Goal: Transaction & Acquisition: Obtain resource

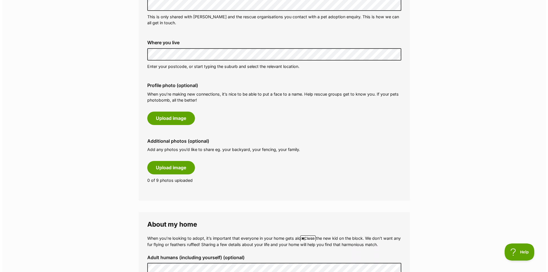
scroll to position [228, 0]
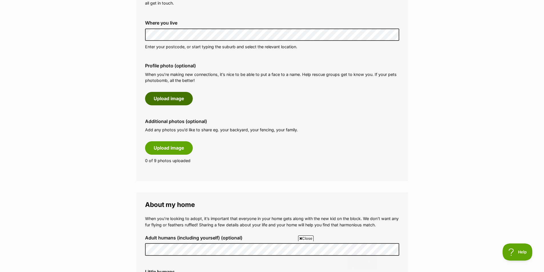
click at [176, 95] on button "Upload image" at bounding box center [169, 98] width 48 height 13
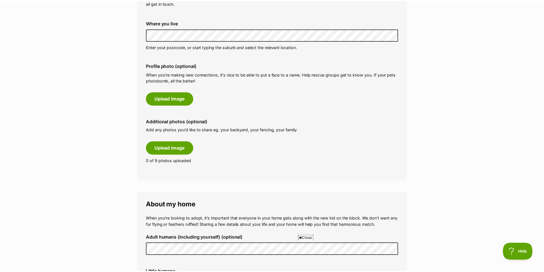
scroll to position [0, 0]
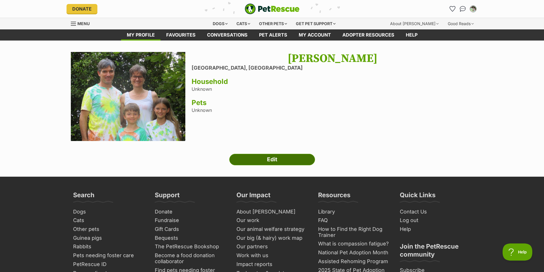
click at [271, 158] on link "Edit" at bounding box center [272, 159] width 86 height 11
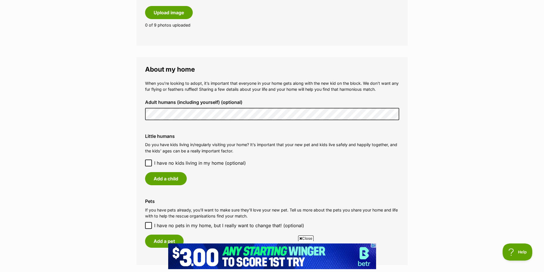
click at [220, 142] on p "Do you have kids living in/regularly visiting your home? It’s important that yo…" at bounding box center [272, 148] width 254 height 12
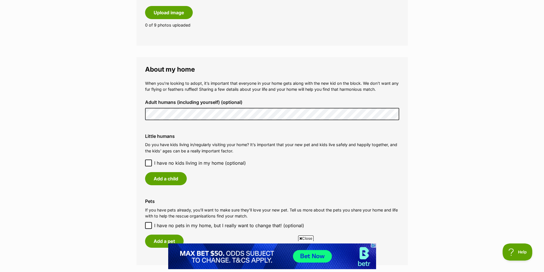
click at [223, 146] on p "Do you have kids living in/regularly visiting your home? It’s important that yo…" at bounding box center [272, 148] width 254 height 12
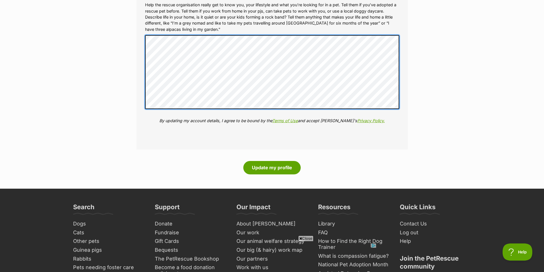
scroll to position [742, 0]
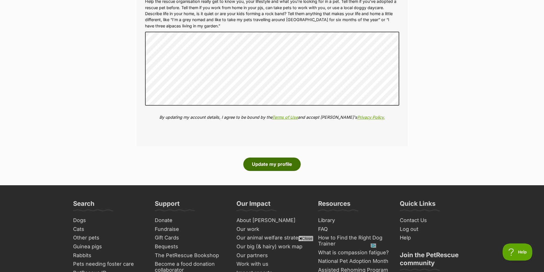
click at [277, 158] on button "Update my profile" at bounding box center [271, 164] width 57 height 13
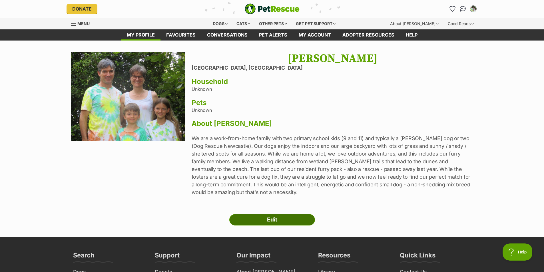
click at [268, 214] on link "Edit" at bounding box center [272, 219] width 86 height 11
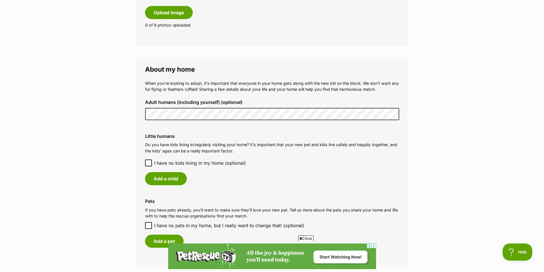
scroll to position [485, 0]
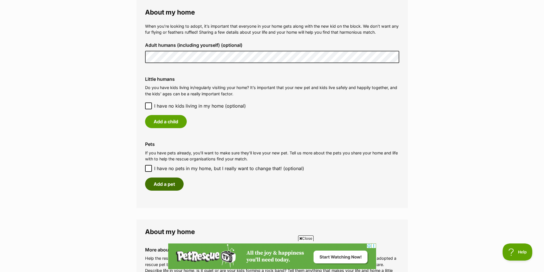
click at [167, 179] on button "Add a pet" at bounding box center [164, 184] width 39 height 13
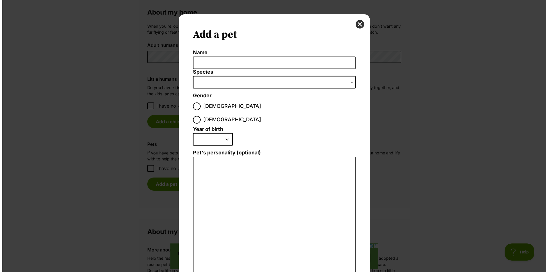
scroll to position [0, 0]
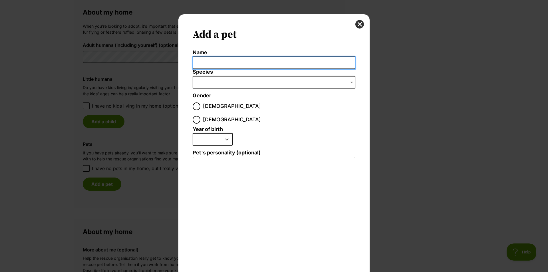
click at [256, 62] on input "Name" at bounding box center [274, 63] width 163 height 13
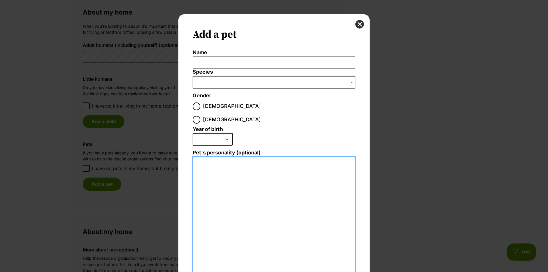
click at [231, 157] on textarea "Pet's personality (optional)" at bounding box center [274, 219] width 163 height 125
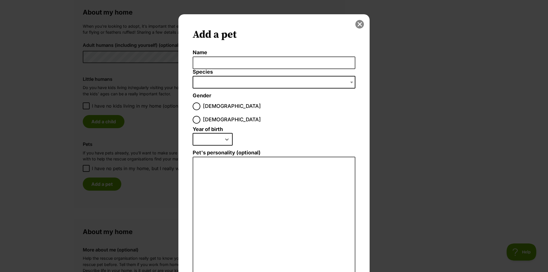
click at [356, 24] on button "close" at bounding box center [359, 24] width 9 height 9
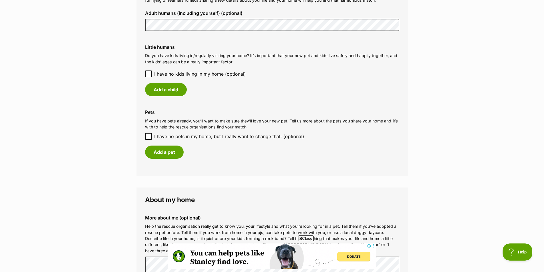
scroll to position [485, 0]
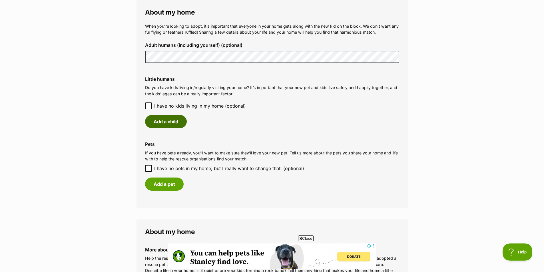
click at [166, 115] on button "Add a child" at bounding box center [166, 121] width 42 height 13
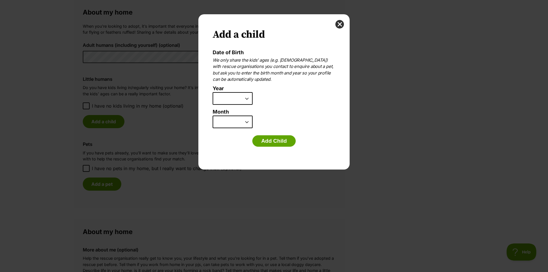
scroll to position [0, 0]
click at [248, 98] on select "2025 2024 2023 2022 2021 2020 2019 2018 2017 2016 2015 2014 2013 2012 2011 2010…" at bounding box center [233, 98] width 40 height 13
select select "2014"
click at [213, 92] on select "2025 2024 2023 2022 2021 2020 2019 2018 2017 2016 2015 2014 2013 2012 2011 2010…" at bounding box center [233, 98] width 40 height 13
click at [248, 122] on select "January February March April May June July August September October November De…" at bounding box center [233, 122] width 40 height 13
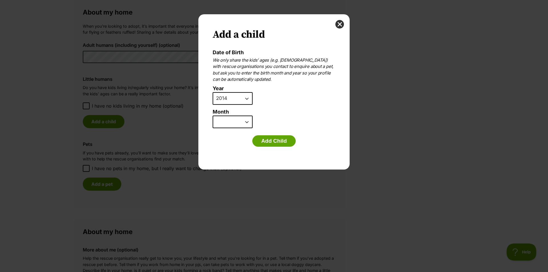
select select "6"
click at [213, 116] on select "January February March April May June July August September October November De…" at bounding box center [233, 122] width 40 height 13
click at [268, 142] on button "Add Child" at bounding box center [273, 140] width 43 height 11
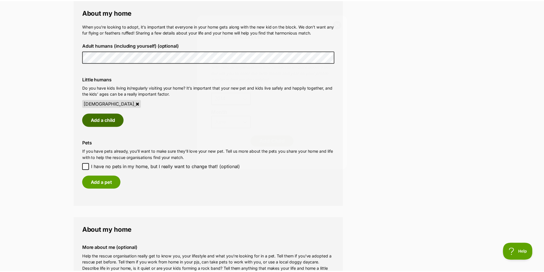
scroll to position [485, 0]
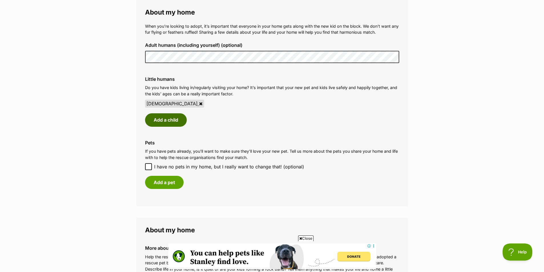
click at [169, 113] on button "Add a child" at bounding box center [166, 119] width 42 height 13
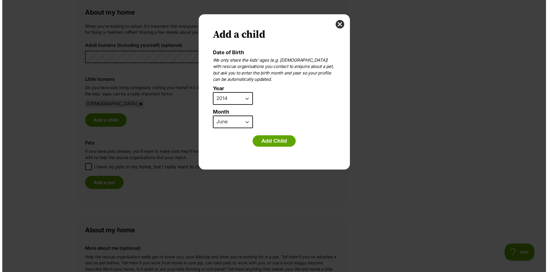
scroll to position [0, 0]
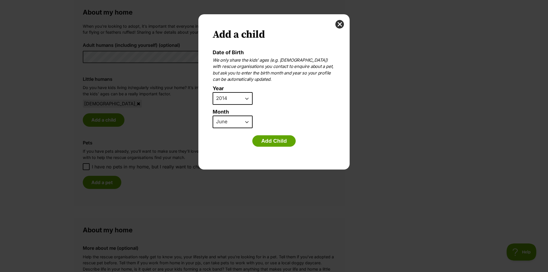
click at [247, 99] on select "2025 2024 2023 2022 2021 2020 2019 2018 2017 2016 2015 2014 2013 2012 2011 2010…" at bounding box center [233, 98] width 40 height 13
select select "2016"
click at [213, 92] on select "2025 2024 2023 2022 2021 2020 2019 2018 2017 2016 2015 2014 2013 2012 2011 2010…" at bounding box center [233, 98] width 40 height 13
click at [271, 139] on button "Add Child" at bounding box center [273, 140] width 43 height 11
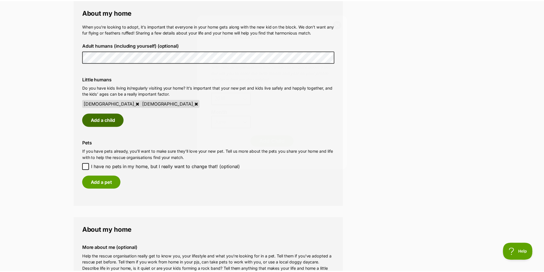
scroll to position [485, 0]
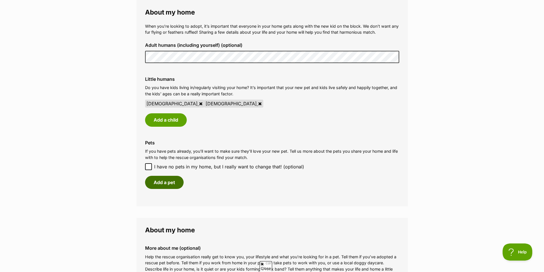
click at [166, 179] on button "Add a pet" at bounding box center [164, 182] width 39 height 13
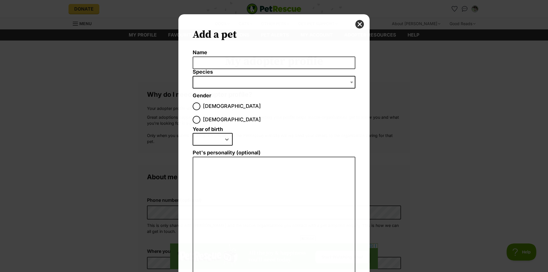
scroll to position [0, 0]
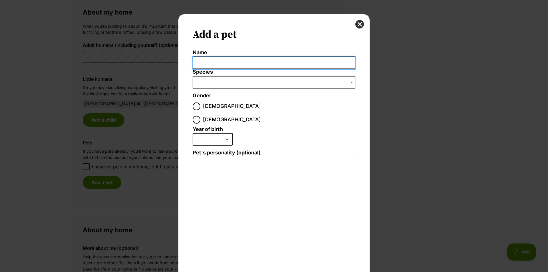
click at [235, 62] on input "Name" at bounding box center [274, 63] width 163 height 13
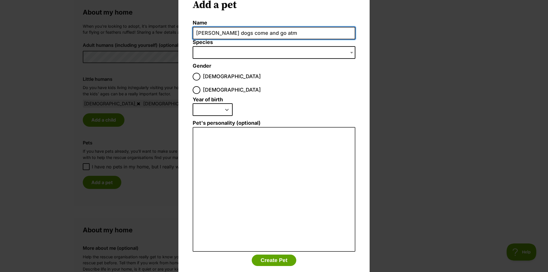
scroll to position [33, 0]
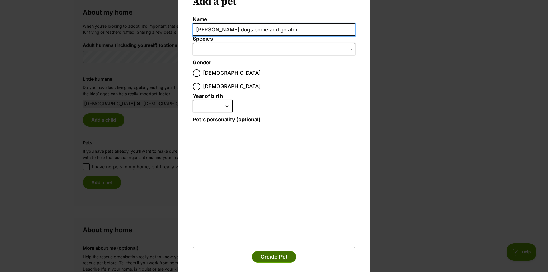
type input "Foster dogs come and go atm"
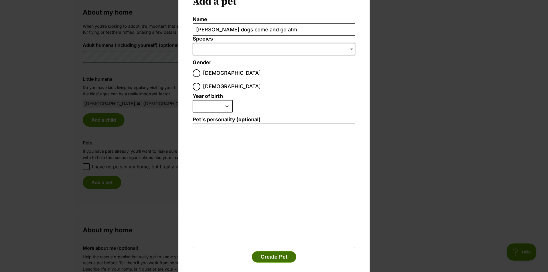
click at [272, 251] on button "Create Pet" at bounding box center [274, 256] width 45 height 11
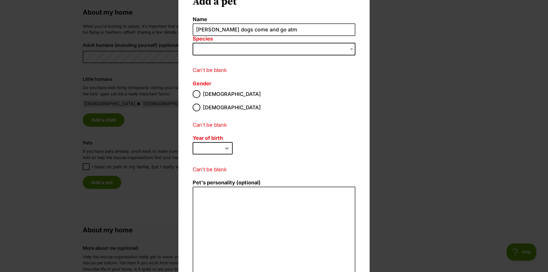
click at [301, 49] on span "Dialog Window - Close (Press escape to close)" at bounding box center [274, 49] width 163 height 13
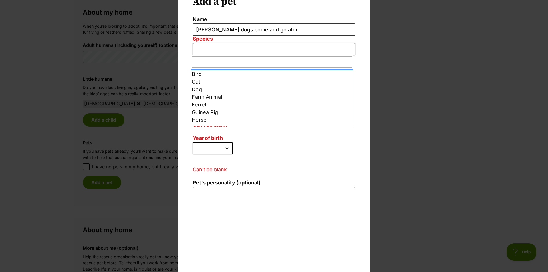
click at [402, 107] on div "Add a pet Name Foster dogs come and go atm Species Bird Cat Dog Farm Animal Fer…" at bounding box center [274, 136] width 548 height 272
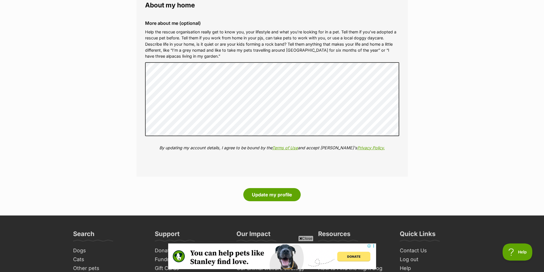
scroll to position [714, 0]
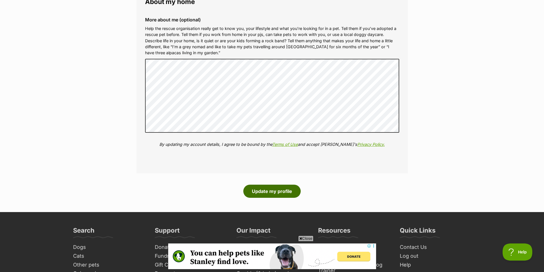
click at [275, 186] on button "Update my profile" at bounding box center [271, 191] width 57 height 13
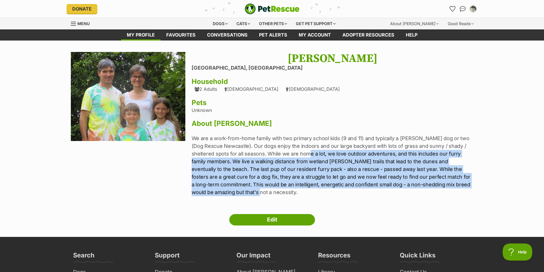
drag, startPoint x: 285, startPoint y: 154, endPoint x: 477, endPoint y: 185, distance: 194.5
click at [477, 185] on div "Next Prev 1 Virpi Barrett Belmont North, New South Wales Household 2 Adults 11 …" at bounding box center [272, 139] width 420 height 174
click at [483, 184] on main "Next Prev 1 Virpi Barrett Belmont North, New South Wales Household 2 Adults 11 …" at bounding box center [272, 139] width 544 height 196
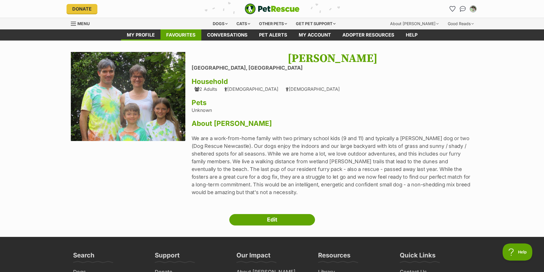
click at [182, 33] on link "Favourites" at bounding box center [180, 34] width 41 height 11
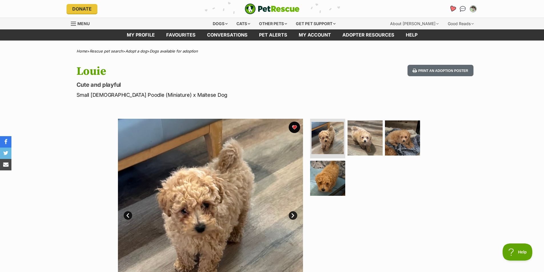
click at [451, 8] on icon "Favourites" at bounding box center [452, 8] width 7 height 7
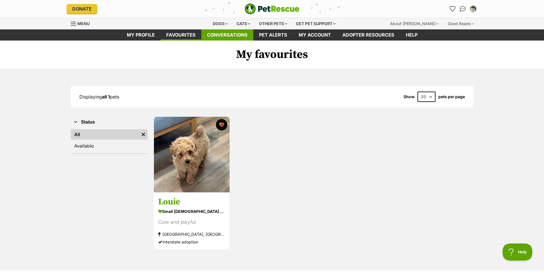
click at [231, 35] on link "Conversations" at bounding box center [227, 34] width 52 height 11
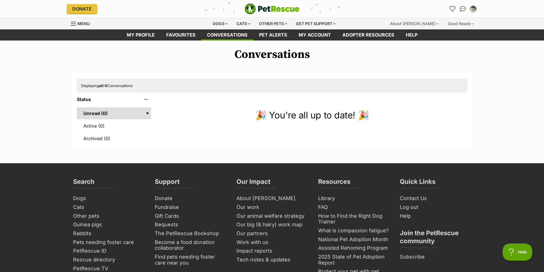
click at [275, 35] on link "Pet alerts" at bounding box center [273, 34] width 40 height 11
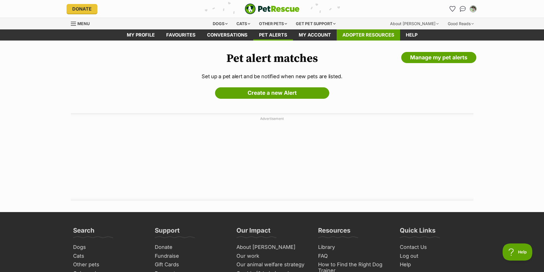
click at [363, 35] on link "Adopter resources" at bounding box center [367, 34] width 63 height 11
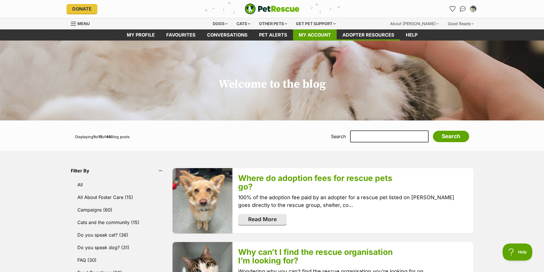
click at [312, 33] on link "My account" at bounding box center [315, 34] width 44 height 11
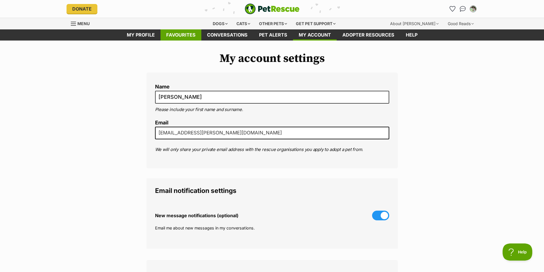
click at [186, 35] on link "Favourites" at bounding box center [180, 34] width 41 height 11
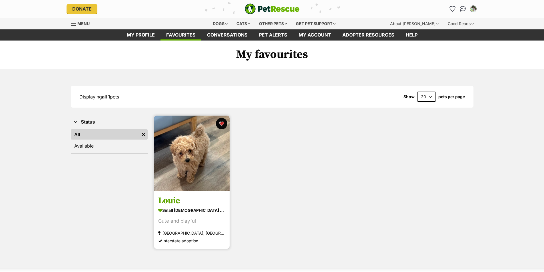
click at [187, 161] on img at bounding box center [192, 154] width 76 height 76
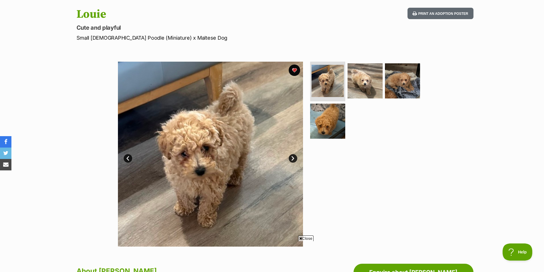
click at [293, 158] on link "Next" at bounding box center [293, 158] width 9 height 9
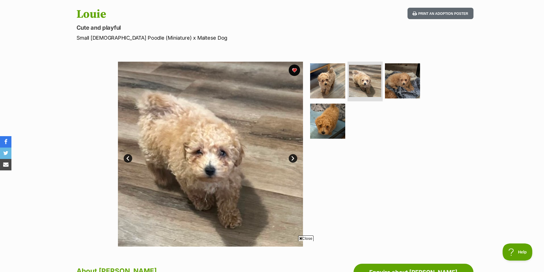
click at [293, 158] on link "Next" at bounding box center [293, 158] width 9 height 9
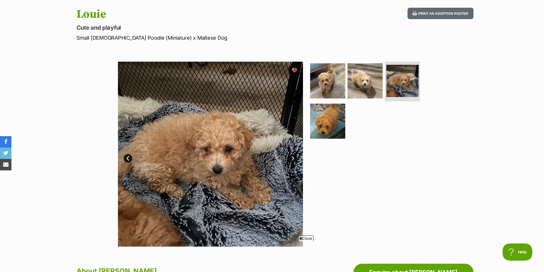
click at [293, 158] on link "Next" at bounding box center [293, 158] width 9 height 9
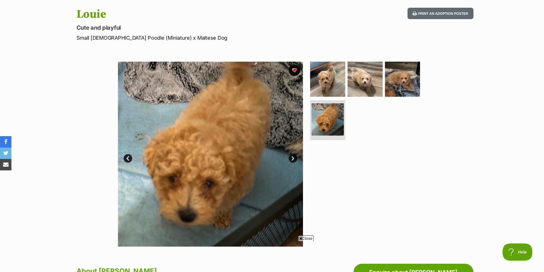
click at [293, 158] on link "Next" at bounding box center [293, 158] width 9 height 9
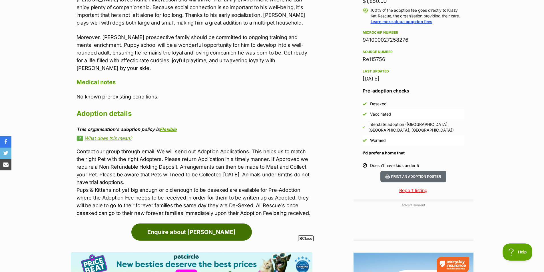
click at [190, 223] on link "Enquire about [PERSON_NAME]" at bounding box center [191, 231] width 120 height 17
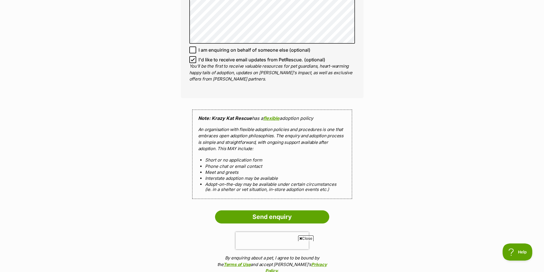
scroll to position [428, 0]
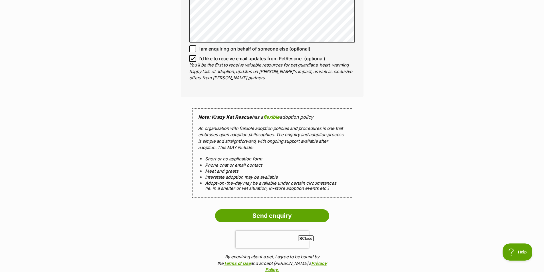
click at [194, 57] on icon at bounding box center [192, 58] width 3 height 3
click at [194, 55] on input "I'd like to receive email updates from PetRescue. (optional)" at bounding box center [192, 58] width 7 height 7
checkbox input "false"
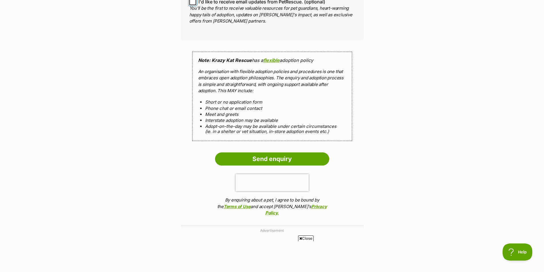
scroll to position [485, 0]
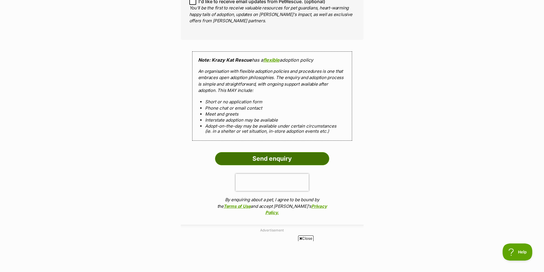
click at [273, 156] on input "Send enquiry" at bounding box center [272, 158] width 114 height 13
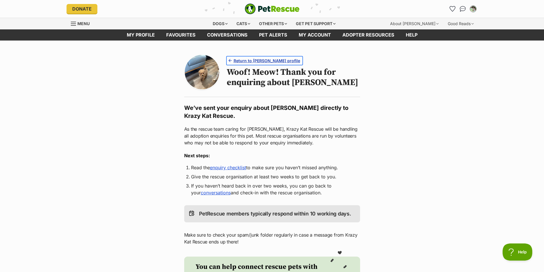
click at [256, 61] on span "Return to Louie's profile" at bounding box center [266, 61] width 67 height 6
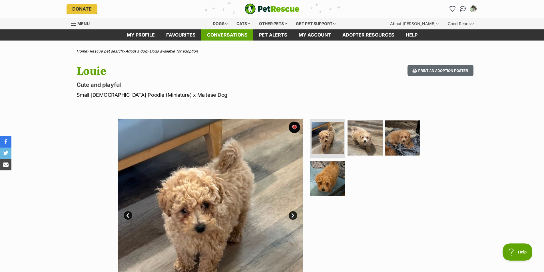
click at [239, 33] on link "Conversations" at bounding box center [227, 34] width 52 height 11
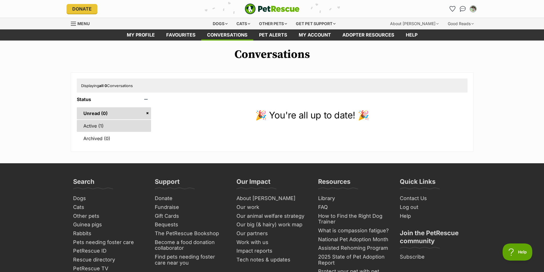
click at [104, 126] on link "Active (1)" at bounding box center [114, 126] width 74 height 12
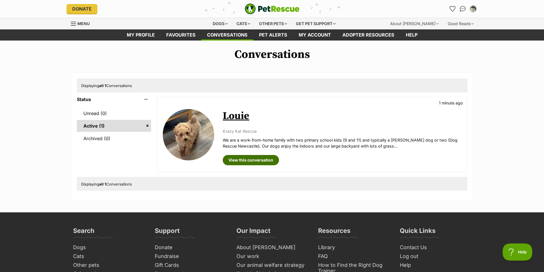
click at [249, 159] on link "View this conversation" at bounding box center [251, 160] width 56 height 10
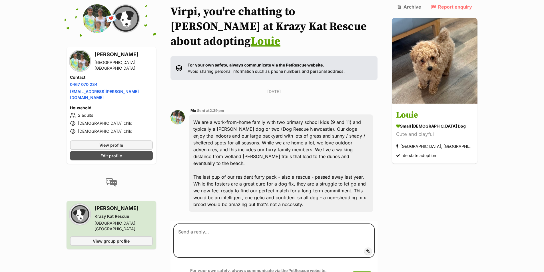
scroll to position [57, 0]
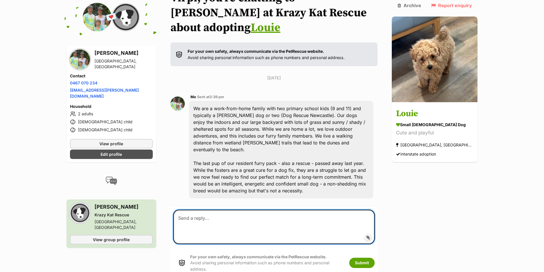
click at [260, 210] on textarea at bounding box center [273, 227] width 201 height 34
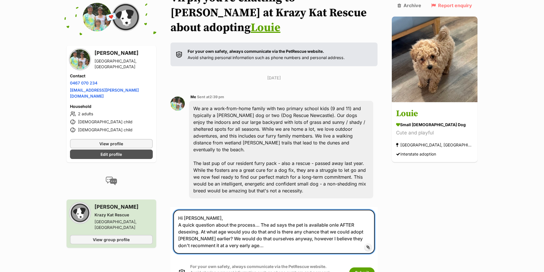
click at [360, 217] on textarea "Hi Karen, A quick question about the process... The ad says the pet is availabl…" at bounding box center [273, 232] width 201 height 44
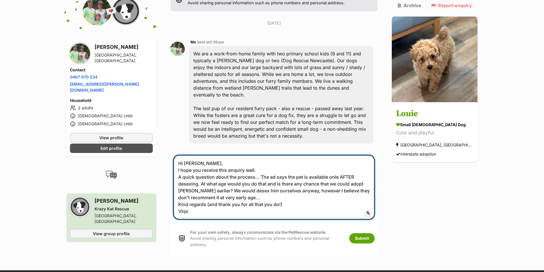
scroll to position [114, 0]
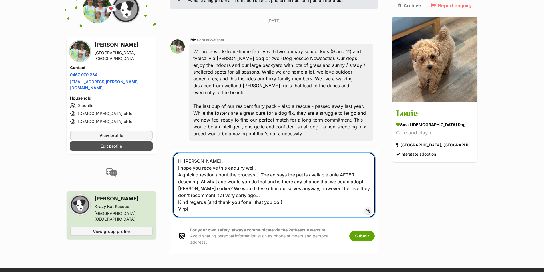
click at [334, 182] on textarea "Hi Karen, I hope you receive this enquiry well. A quick question about the proc…" at bounding box center [273, 185] width 201 height 65
type textarea "Hi Karen, I hope you receive this enquiry well. A quick question about the proc…"
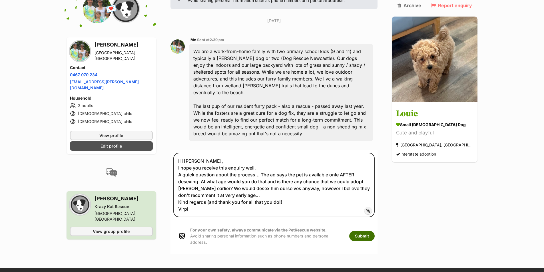
click at [374, 231] on button "Submit" at bounding box center [361, 236] width 25 height 10
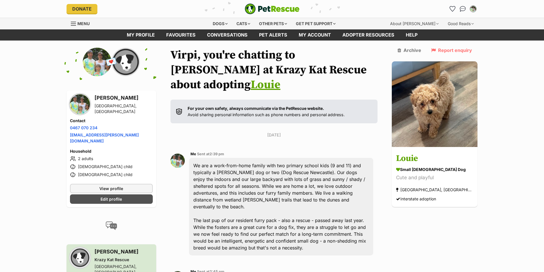
click at [280, 78] on link "Louie" at bounding box center [266, 85] width 30 height 14
